Goal: Transaction & Acquisition: Book appointment/travel/reservation

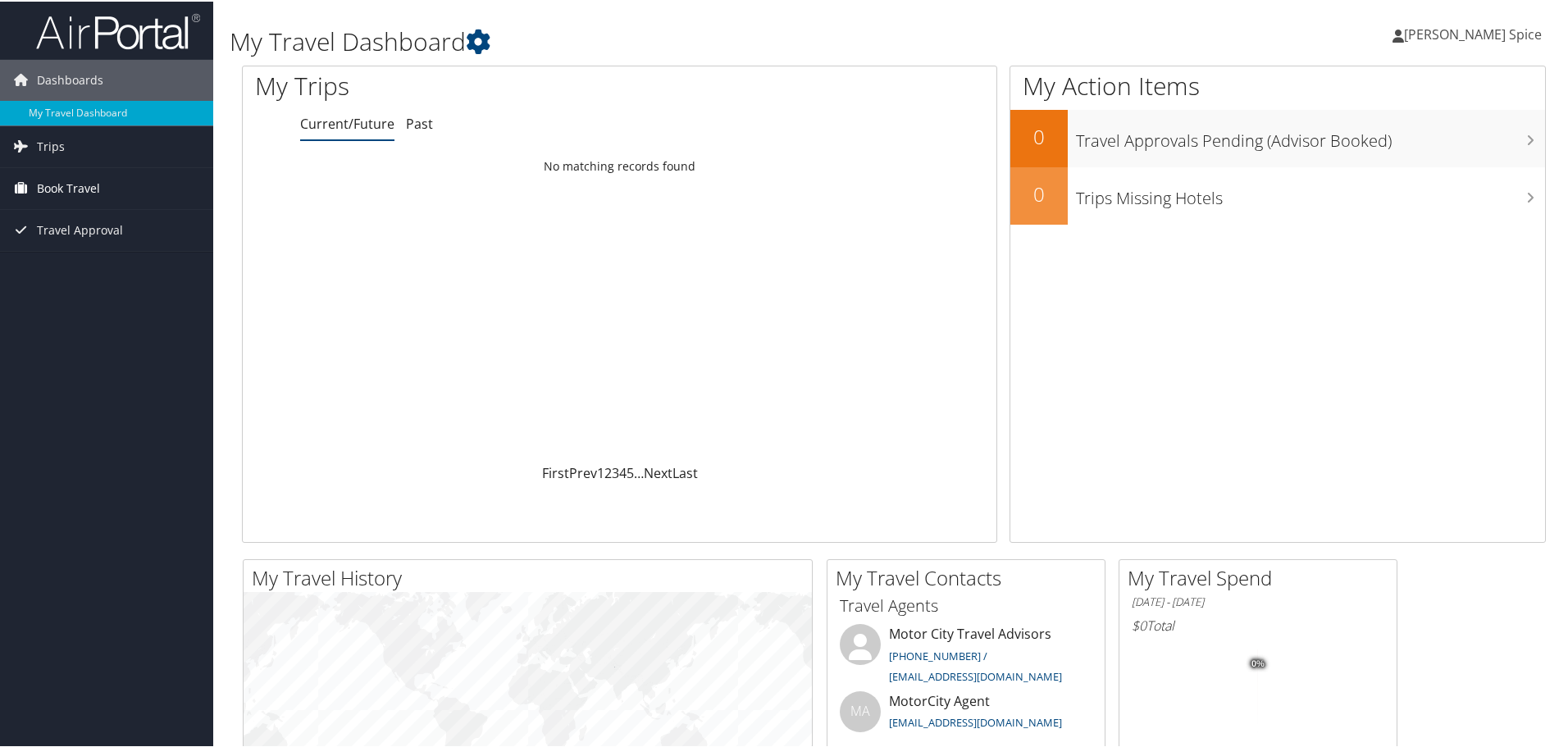
click at [65, 185] on span "Book Travel" at bounding box center [68, 187] width 63 height 41
click at [97, 270] on link "Book/Manage Online Trips" at bounding box center [106, 268] width 214 height 24
